Goal: Information Seeking & Learning: Learn about a topic

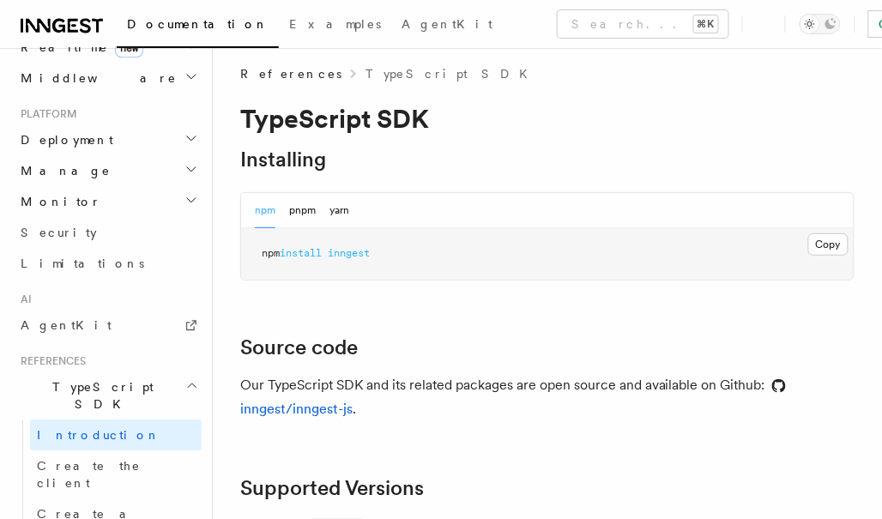
scroll to position [13, 0]
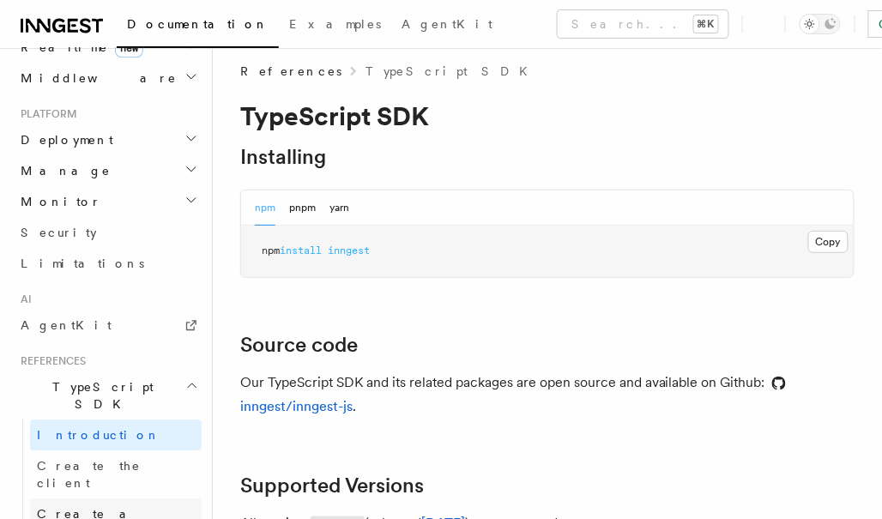
click at [122, 507] on span "Create a function" at bounding box center [88, 522] width 102 height 31
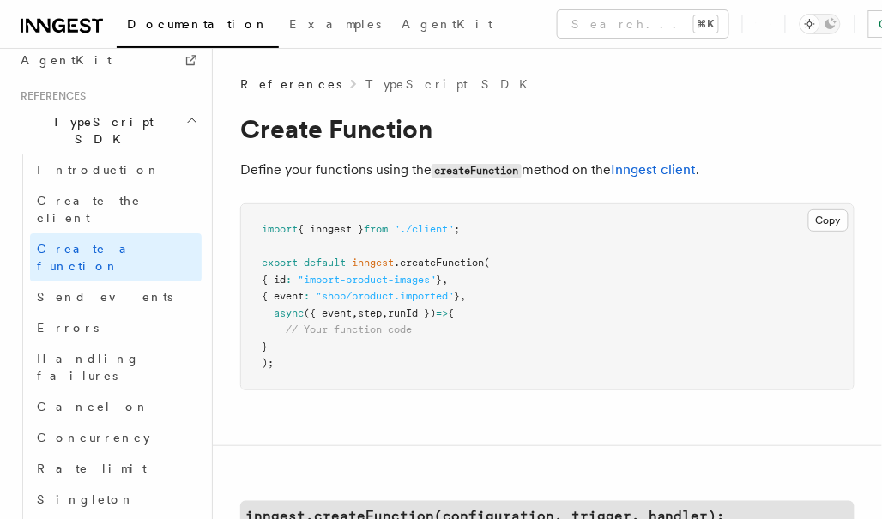
scroll to position [1107, 0]
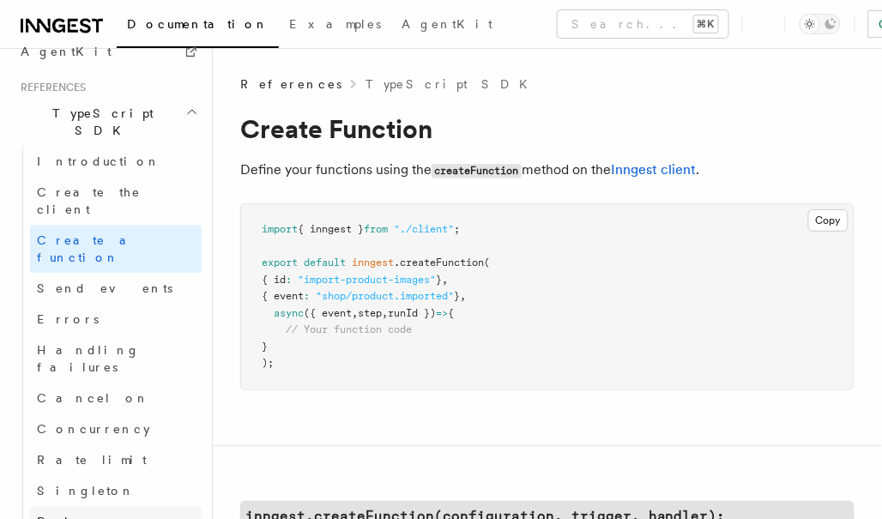
click at [82, 515] on span "Debounce" at bounding box center [85, 522] width 96 height 14
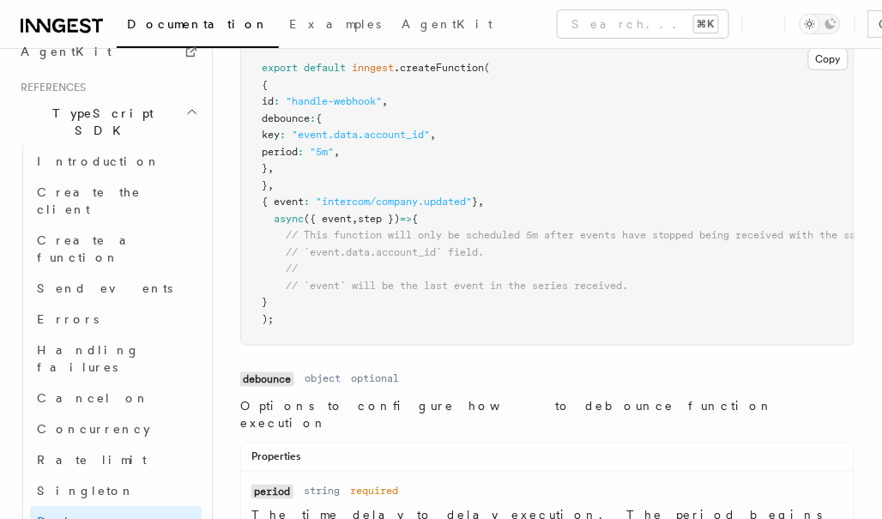
scroll to position [282, 0]
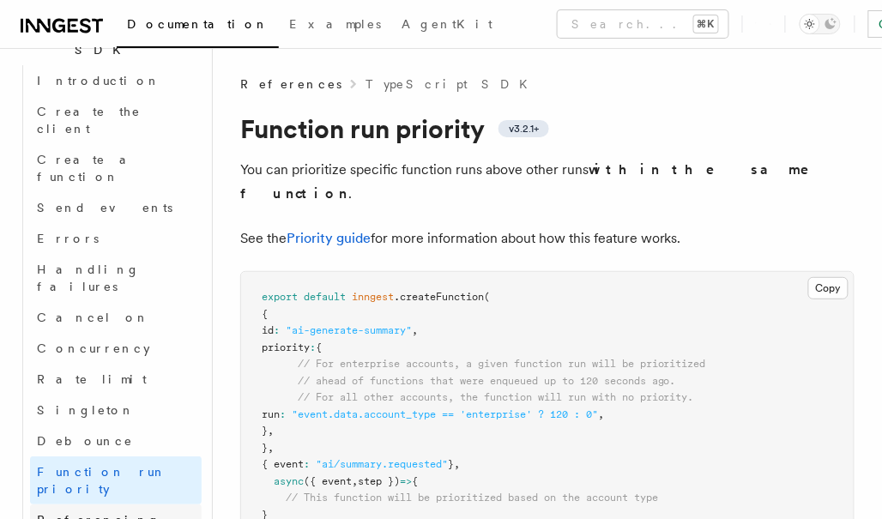
scroll to position [1190, 0]
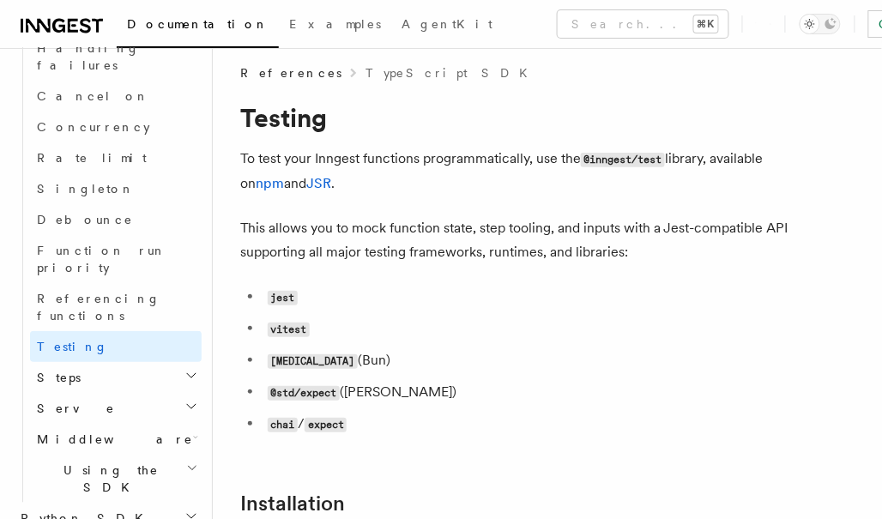
scroll to position [15, 0]
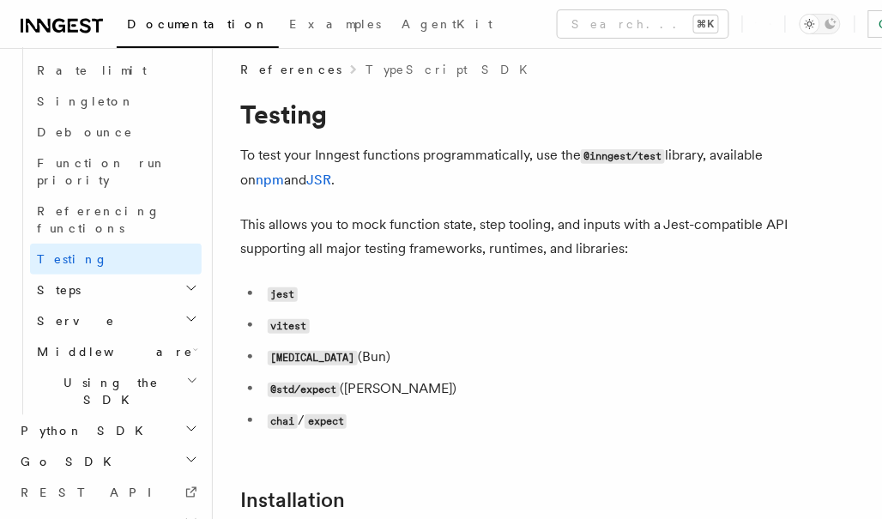
scroll to position [1504, 0]
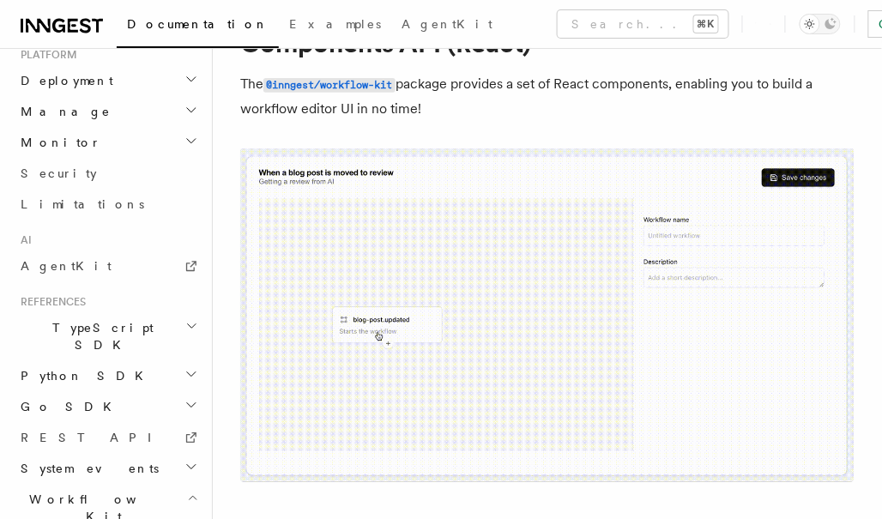
scroll to position [81, 0]
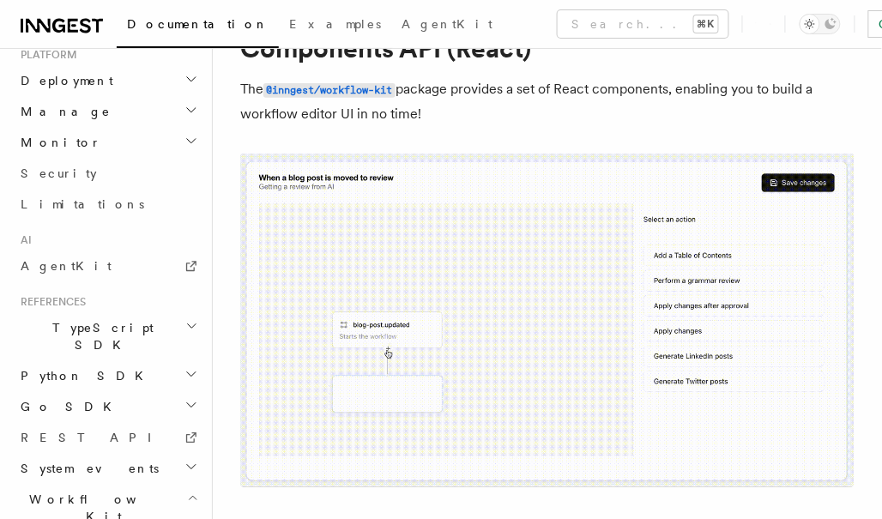
click at [191, 465] on icon "button" at bounding box center [191, 467] width 9 height 4
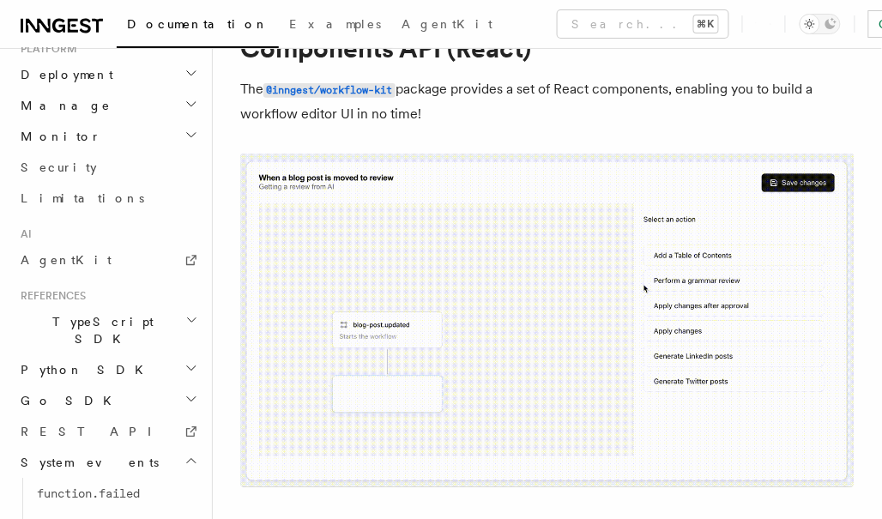
scroll to position [892, 0]
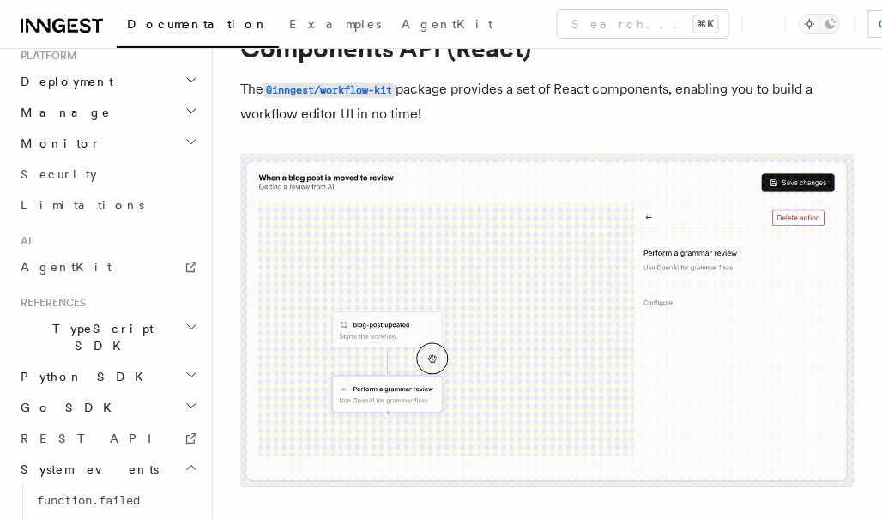
click at [189, 320] on icon "button" at bounding box center [191, 327] width 13 height 14
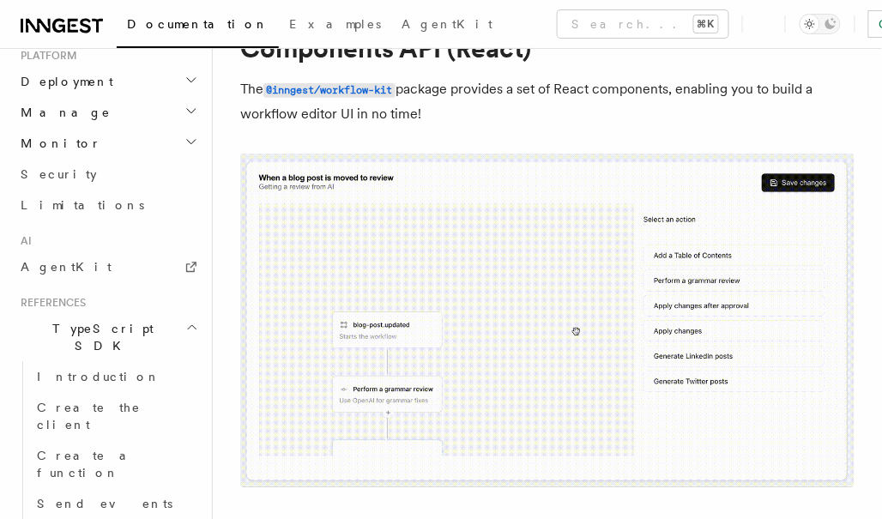
click at [189, 320] on icon "button" at bounding box center [191, 327] width 13 height 14
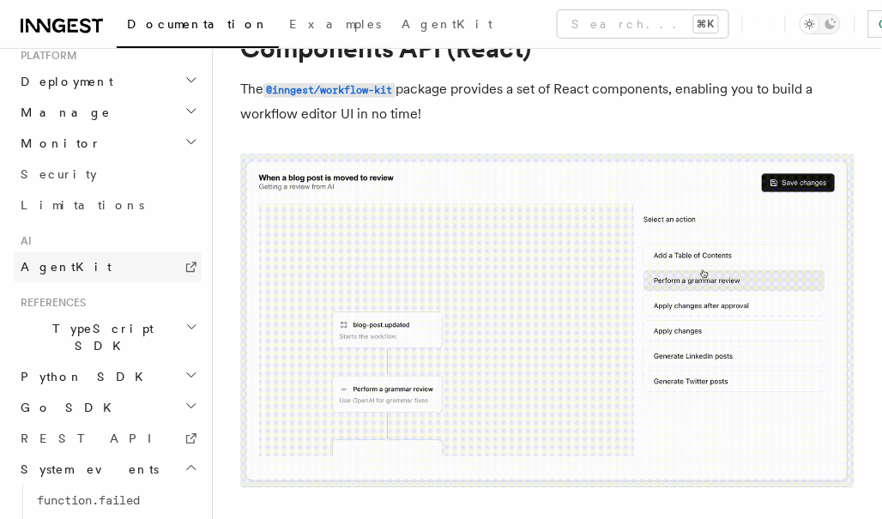
click at [183, 252] on link "AgentKit" at bounding box center [108, 267] width 188 height 31
